Goal: Task Accomplishment & Management: Use online tool/utility

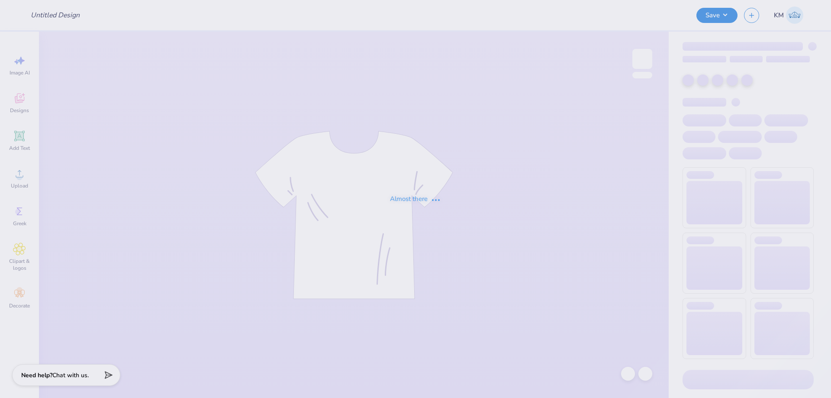
type input "dance tank"
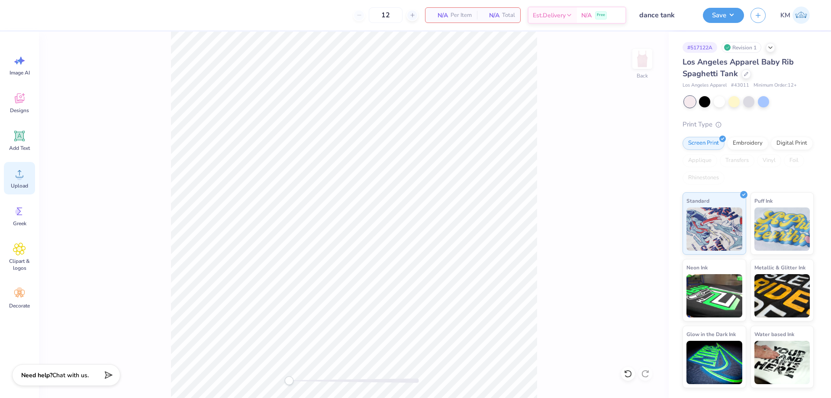
click at [24, 174] on icon at bounding box center [19, 173] width 13 height 13
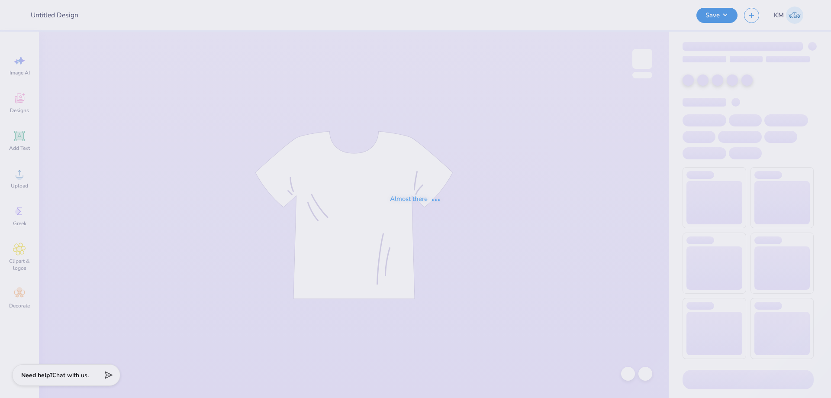
type input "dance tank"
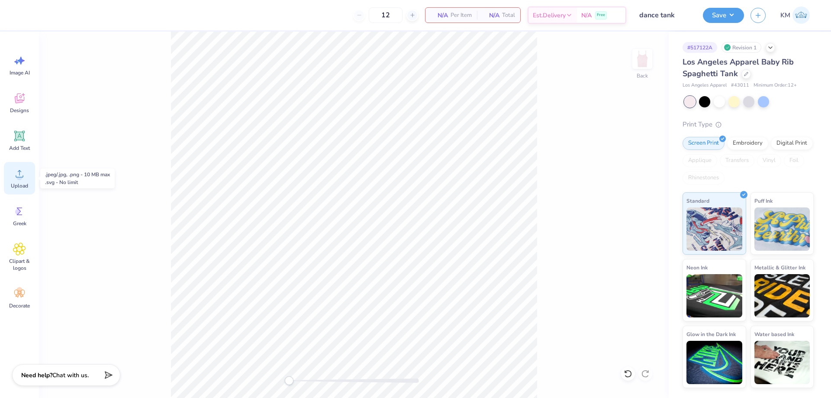
click at [9, 173] on div "Upload" at bounding box center [19, 178] width 31 height 32
click at [27, 181] on div "Upload" at bounding box center [19, 178] width 31 height 32
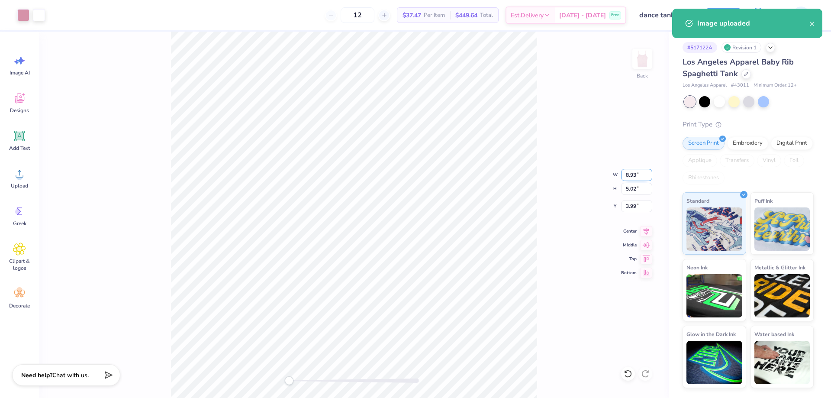
click at [628, 173] on input "8.93" at bounding box center [636, 175] width 31 height 12
type input "7.00"
type input "3.93"
type input "4.53"
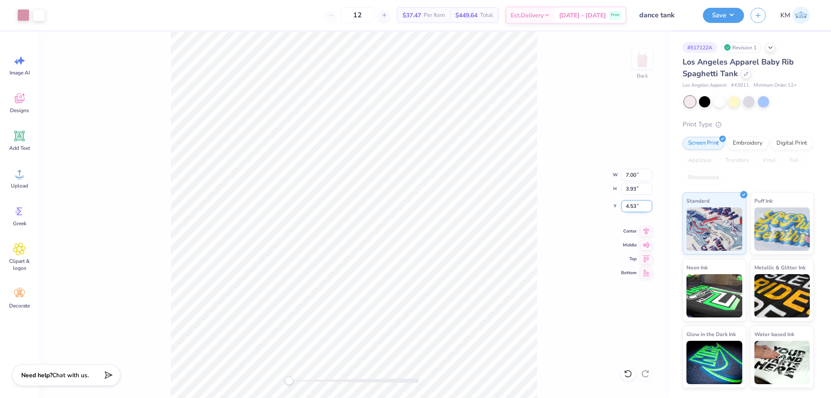
click at [631, 209] on input "4.53" at bounding box center [636, 206] width 31 height 12
type input "2"
type input "1"
click at [566, 172] on div "Back W 7.00 7.00 " H 3.93 3.93 " Y 1 1 " Center Middle Top Bottom" at bounding box center [354, 215] width 630 height 366
click at [633, 205] on input "1.00" at bounding box center [636, 206] width 31 height 12
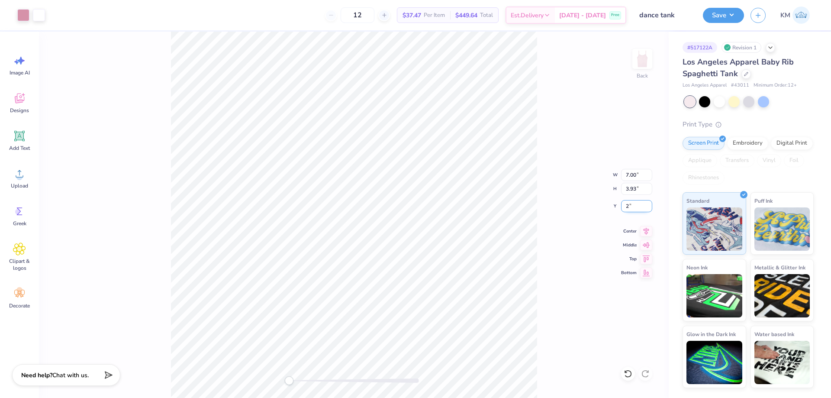
type input "2"
click at [544, 197] on div "Back W 7.00 7.00 " H 3.93 3.93 " Y 2 2 " Center Middle Top Bottom" at bounding box center [354, 215] width 630 height 366
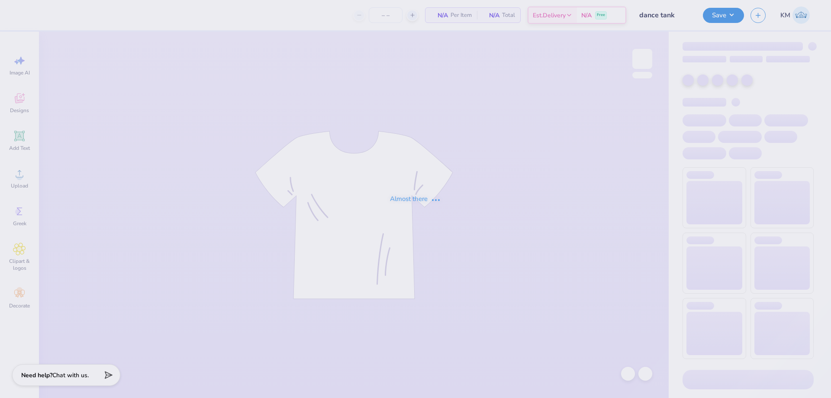
type input "12"
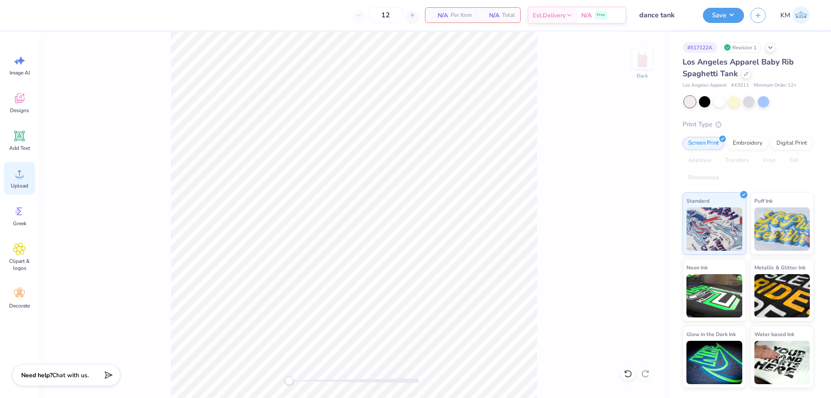
click at [20, 177] on circle at bounding box center [19, 177] width 6 height 6
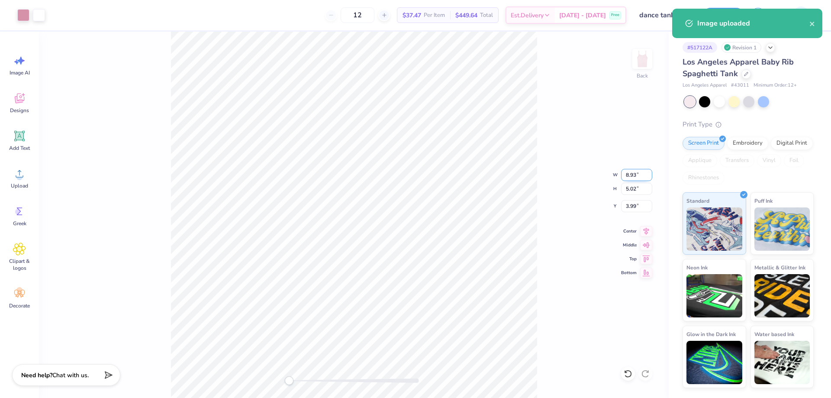
click at [633, 175] on input "8.93" at bounding box center [636, 175] width 31 height 12
type input "7.00"
type input "3.93"
type input "4.53"
drag, startPoint x: 573, startPoint y: 230, endPoint x: 553, endPoint y: 235, distance: 20.6
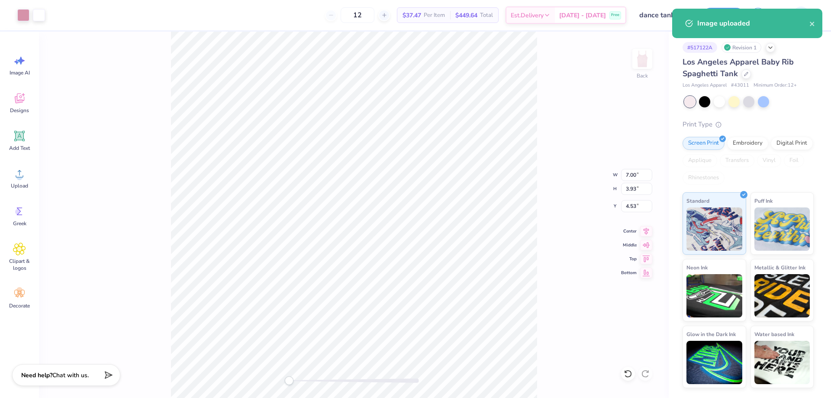
click at [571, 231] on div "Back W 7.00 7.00 " H 3.93 3.93 " Y 4.53 4.53 " Center Middle Top Bottom" at bounding box center [354, 215] width 630 height 366
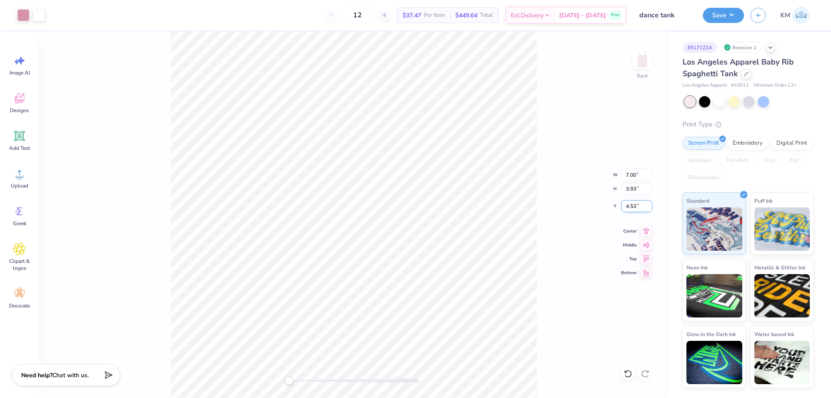
click at [632, 206] on input "4.53" at bounding box center [636, 206] width 31 height 12
type input "2"
click at [594, 222] on div "Back W 7.00 7.00 " H 3.93 3.93 " Y 2 2 " Center Middle Top Bottom" at bounding box center [354, 215] width 630 height 366
click at [730, 14] on button "Save" at bounding box center [723, 13] width 41 height 15
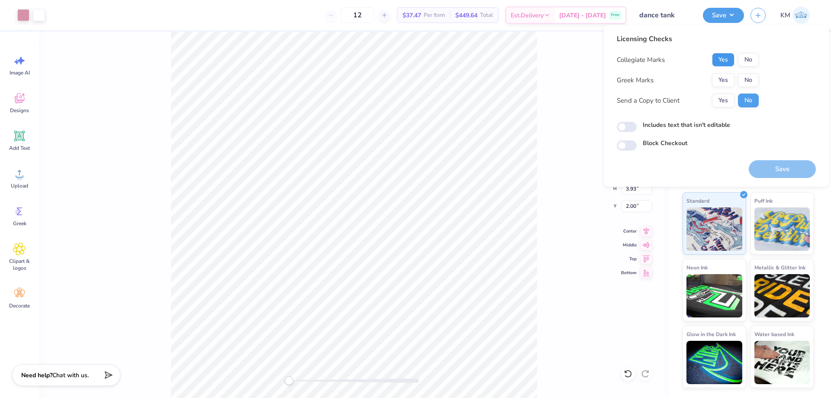
click at [729, 60] on button "Yes" at bounding box center [723, 60] width 23 height 14
click at [745, 80] on button "No" at bounding box center [748, 80] width 21 height 14
click at [719, 103] on button "Yes" at bounding box center [723, 100] width 23 height 14
click at [761, 165] on button "Save" at bounding box center [782, 169] width 67 height 18
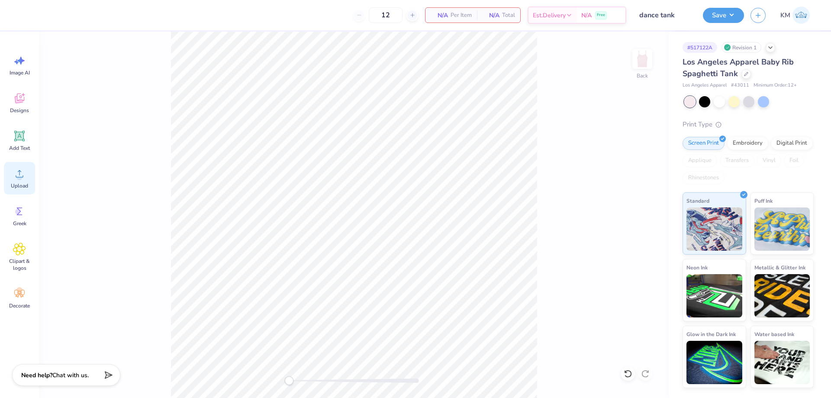
click at [23, 179] on icon at bounding box center [19, 173] width 13 height 13
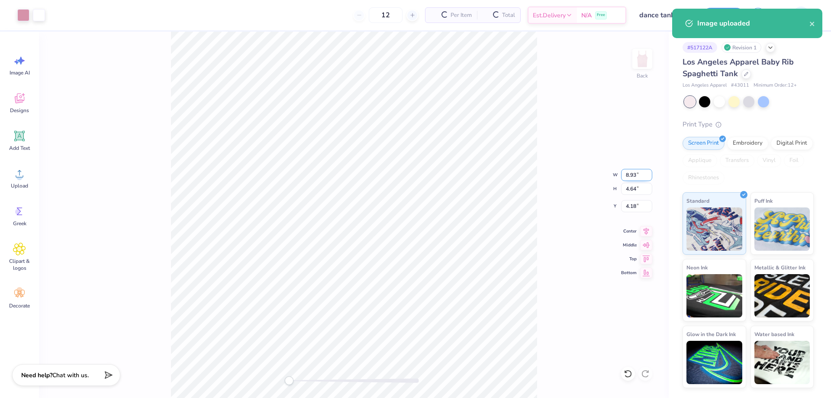
click at [632, 176] on input "8.93" at bounding box center [636, 175] width 31 height 12
type input "7.00"
type input "3.63"
type input "4.68"
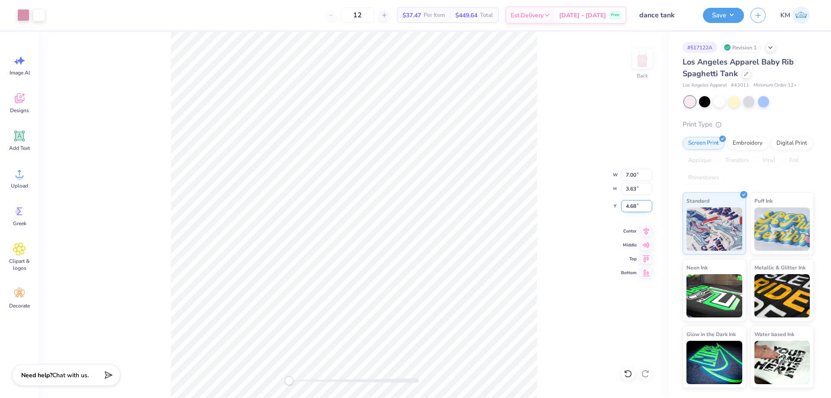
click at [637, 210] on input "4.68" at bounding box center [636, 206] width 31 height 12
type input "2"
click at [549, 211] on div "Back W 7.00 7.00 " H 3.63 3.63 " Y 2 2 " Center Middle Top Bottom" at bounding box center [354, 215] width 630 height 366
click at [716, 13] on button "Save" at bounding box center [723, 13] width 41 height 15
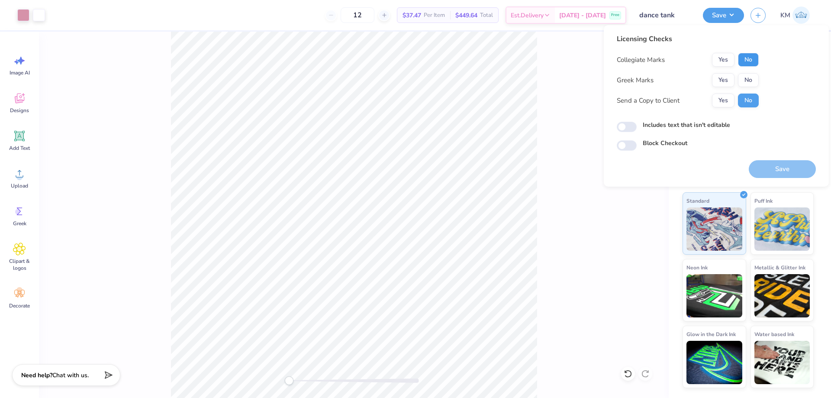
click at [743, 63] on button "No" at bounding box center [748, 60] width 21 height 14
click at [727, 80] on button "Yes" at bounding box center [723, 80] width 23 height 14
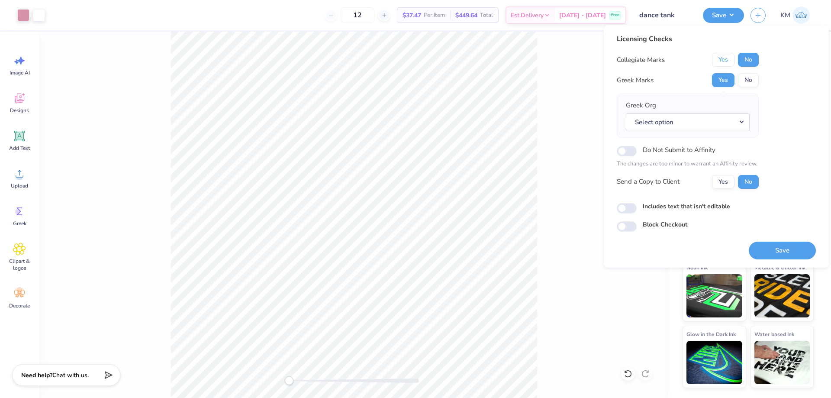
drag, startPoint x: 722, startPoint y: 58, endPoint x: 745, endPoint y: 73, distance: 27.0
click at [725, 60] on button "Yes" at bounding box center [723, 60] width 23 height 14
click at [756, 77] on button "No" at bounding box center [748, 80] width 21 height 14
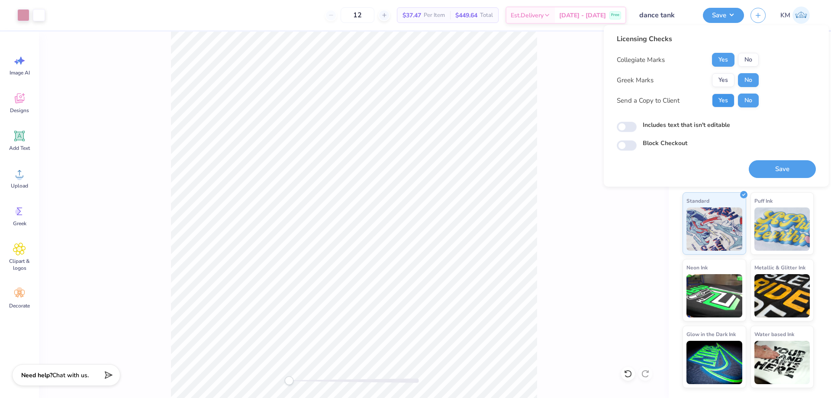
click at [728, 101] on button "Yes" at bounding box center [723, 100] width 23 height 14
click at [769, 173] on button "Save" at bounding box center [782, 169] width 67 height 18
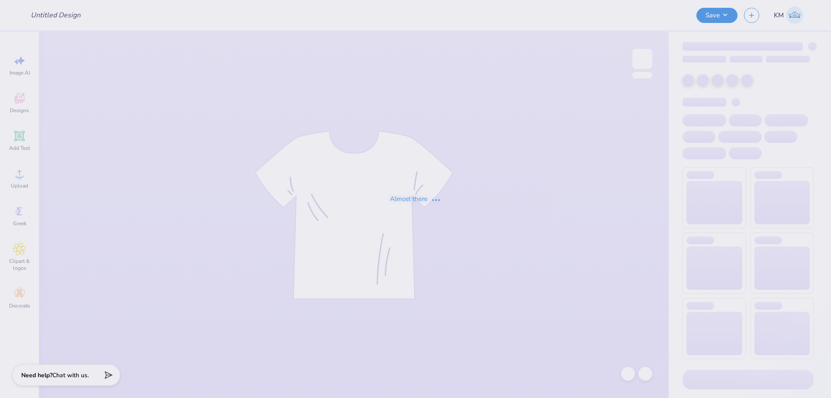
type input "AF Endeavor Q-zips!"
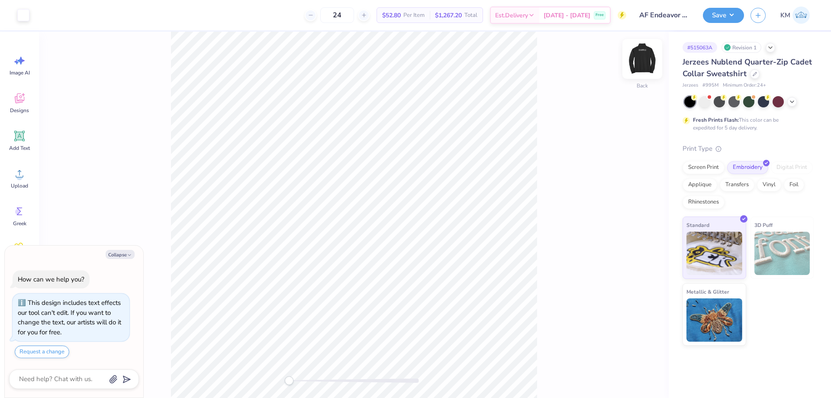
click at [642, 53] on img at bounding box center [642, 59] width 35 height 35
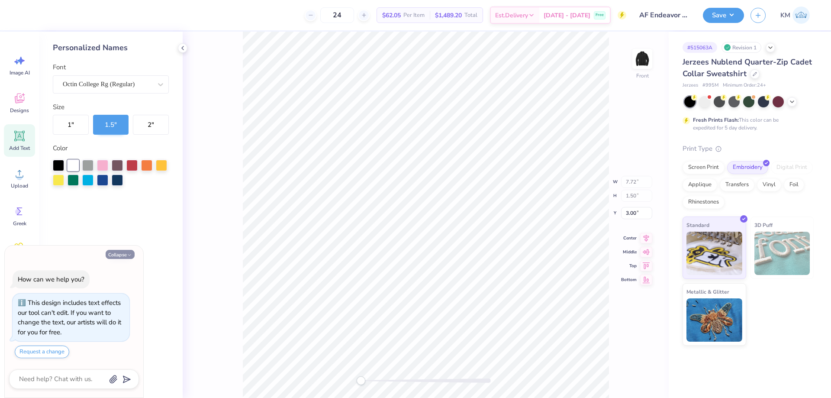
click at [131, 254] on polyline "button" at bounding box center [129, 254] width 3 height 1
type textarea "x"
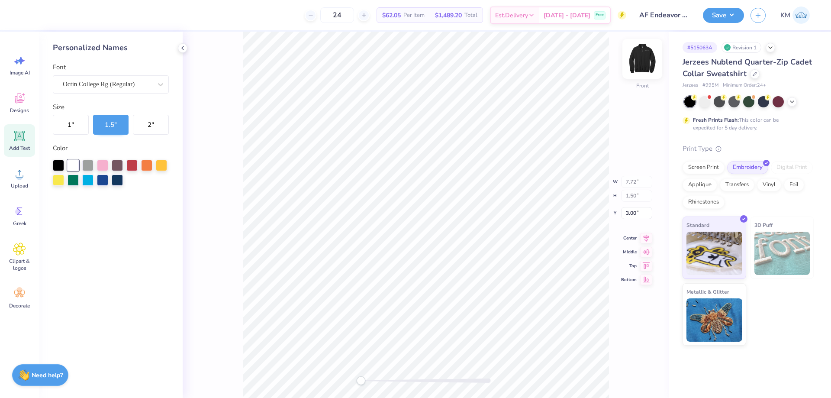
click at [643, 53] on img at bounding box center [642, 59] width 35 height 35
type input "0.19"
type input "0.32"
type input "3.08"
